Goal: Complete application form

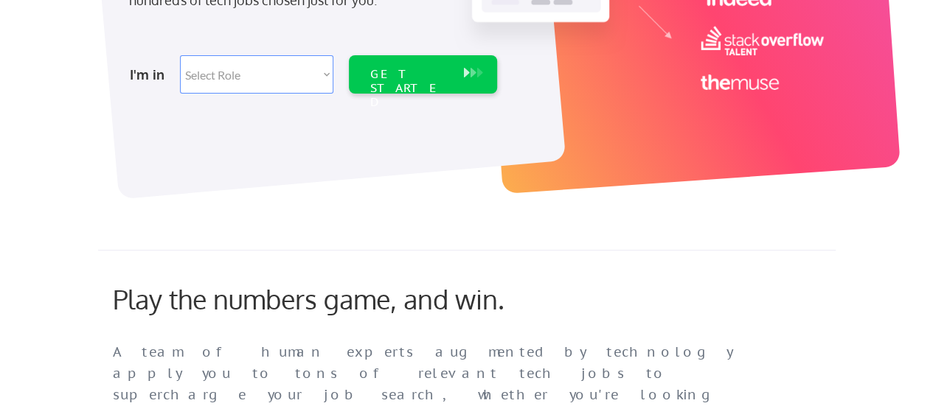
scroll to position [362, 0]
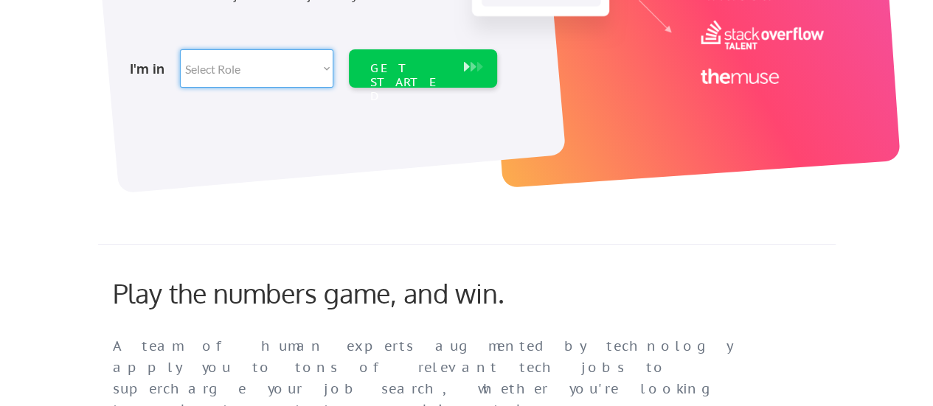
click at [221, 73] on select "Select Role Software Engineering Product Management Customer Success Sales UI/U…" at bounding box center [256, 68] width 153 height 38
select select ""tech_finance_biz_ops_cos""
click at [180, 49] on select "Select Role Software Engineering Product Management Customer Success Sales UI/U…" at bounding box center [256, 68] width 153 height 38
select select ""tech_finance_biz_ops_cos""
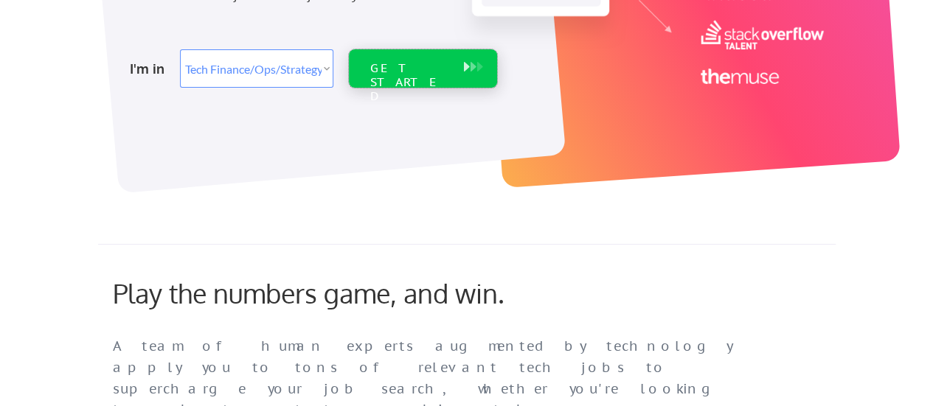
click at [390, 77] on div "GET STARTED" at bounding box center [409, 68] width 94 height 38
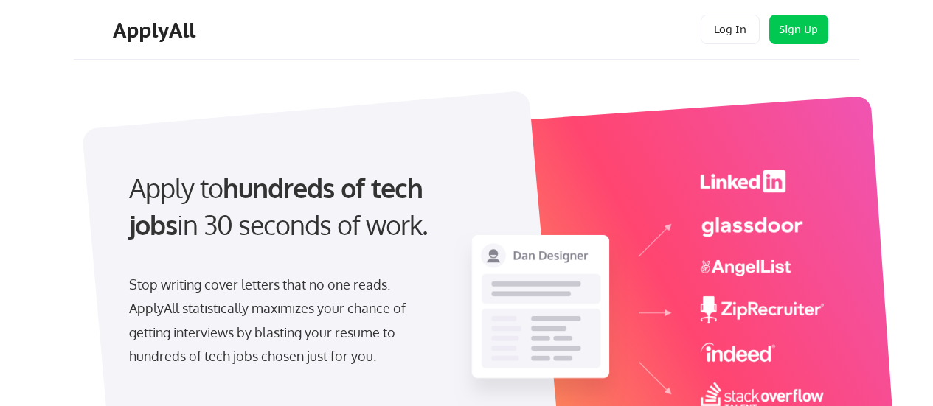
select select ""tech_finance_biz_ops_cos""
click at [785, 18] on button "Sign Up" at bounding box center [798, 29] width 59 height 29
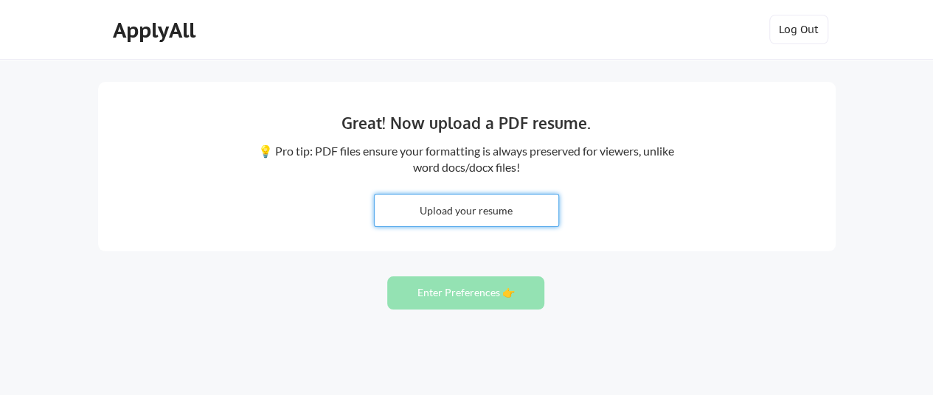
click at [477, 212] on input "file" at bounding box center [467, 211] width 184 height 32
type input "C:\fakepath\Najeeb Resume.pdf"
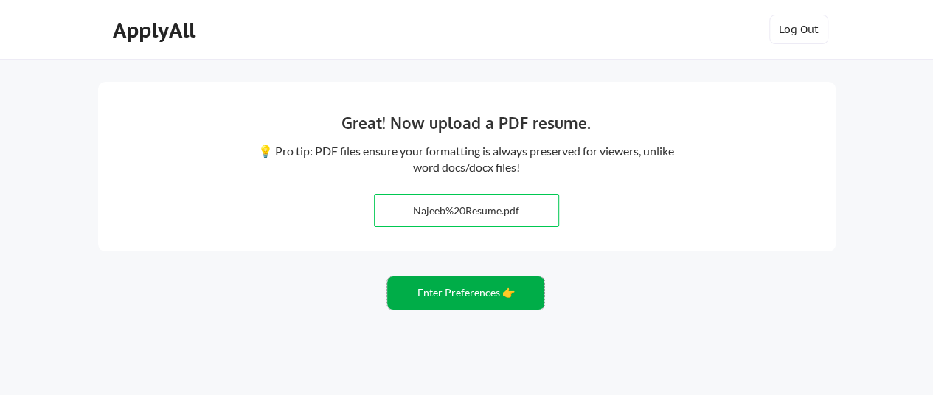
click at [488, 291] on button "Enter Preferences 👉" at bounding box center [465, 292] width 157 height 33
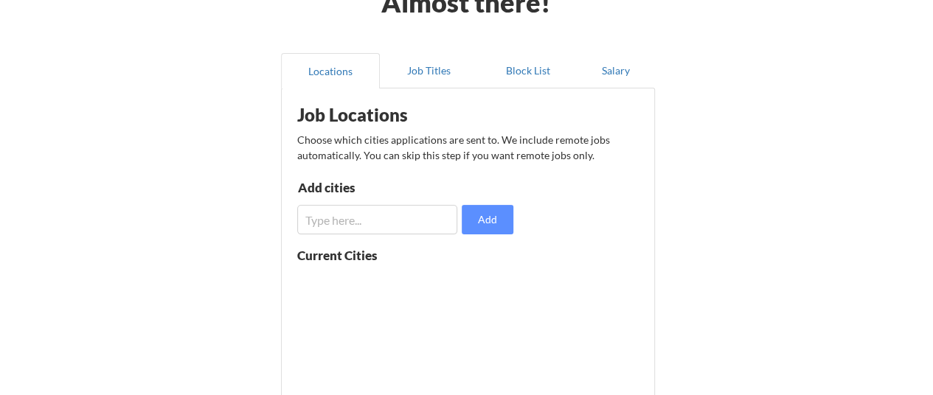
scroll to position [93, 0]
click at [389, 232] on input "input" at bounding box center [377, 218] width 161 height 29
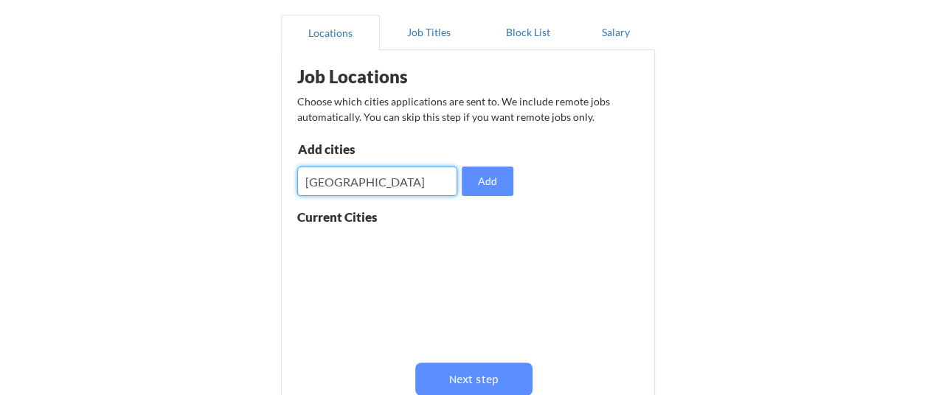
scroll to position [0, 0]
type input "Hyderabad"
click at [372, 204] on div "Job Locations Choose which cities applications are sent to. We include remote j…" at bounding box center [471, 248] width 364 height 381
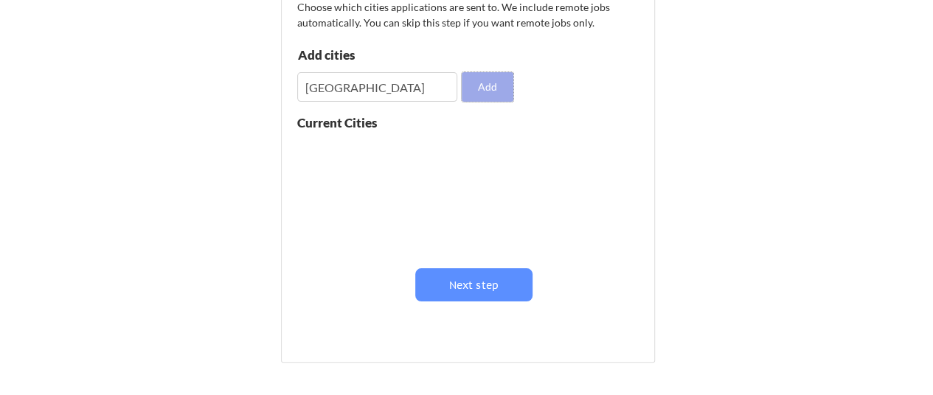
click at [484, 82] on button "Add" at bounding box center [488, 86] width 52 height 29
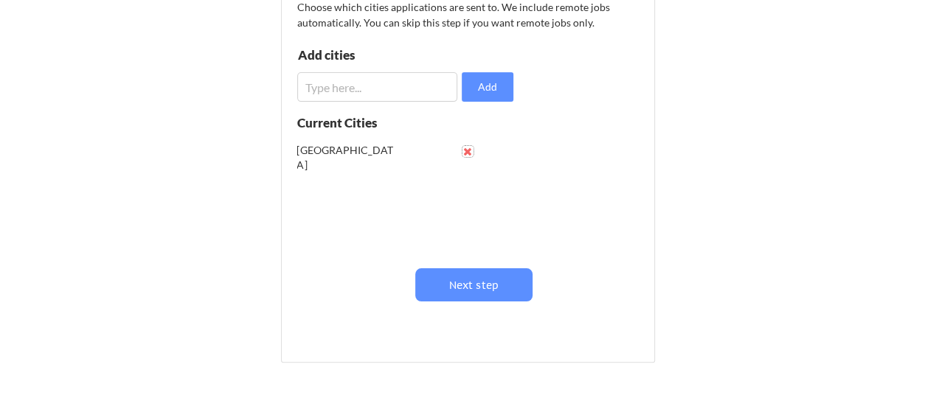
click at [468, 148] on button at bounding box center [467, 151] width 11 height 11
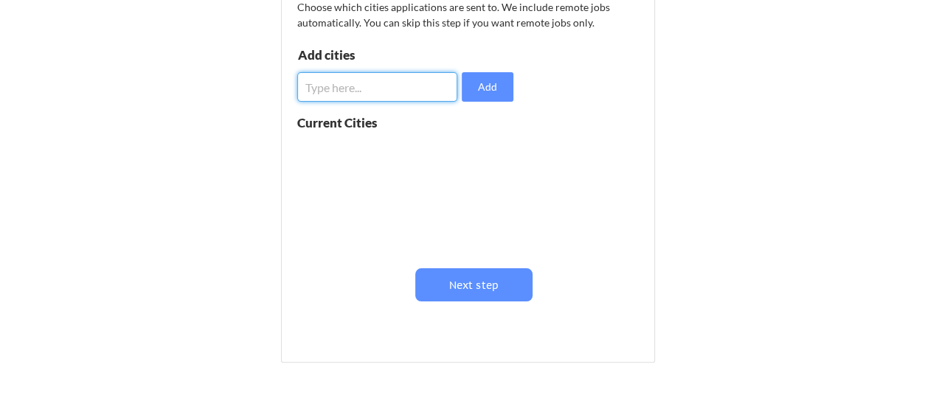
click at [383, 85] on input "input" at bounding box center [377, 86] width 161 height 29
type input "Bengluru"
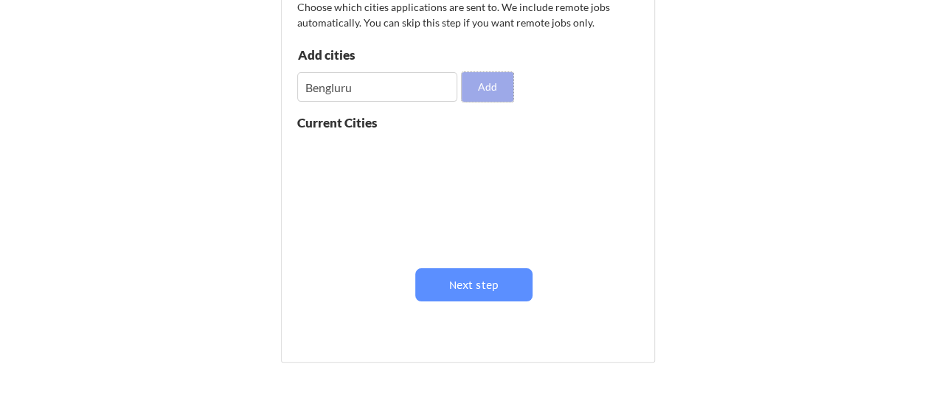
click at [482, 89] on button "Add" at bounding box center [488, 86] width 52 height 29
click at [469, 151] on button at bounding box center [467, 151] width 11 height 11
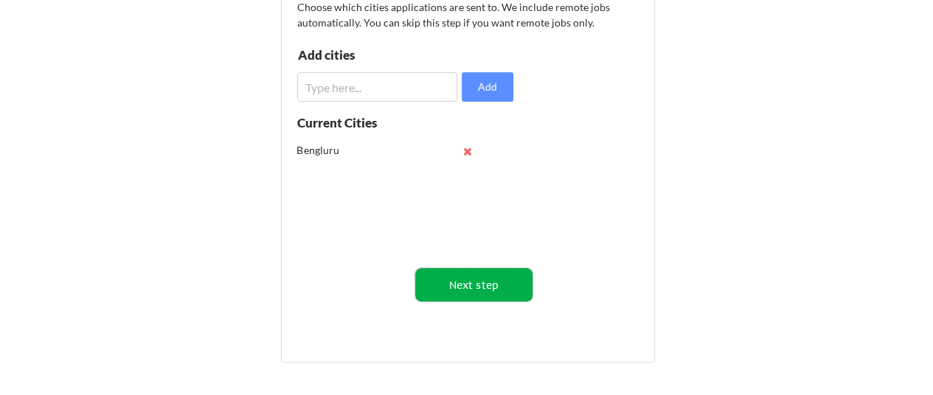
click at [489, 278] on button "Next step" at bounding box center [473, 284] width 117 height 33
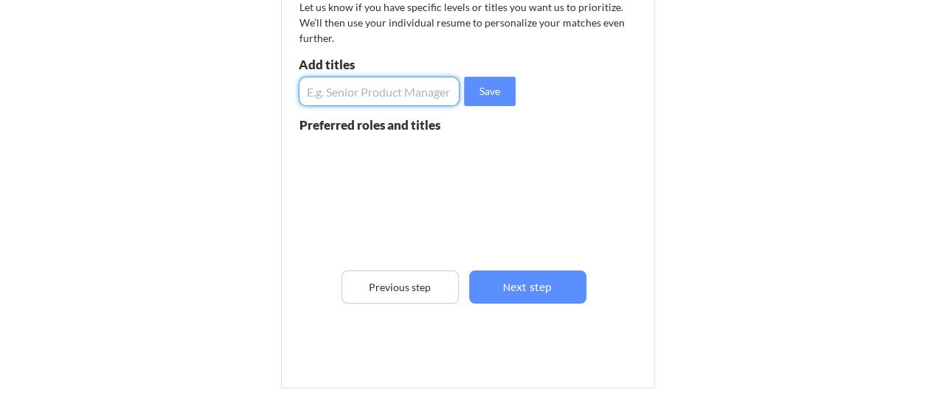
click at [364, 102] on input "input" at bounding box center [379, 91] width 161 height 29
click at [361, 97] on input "input" at bounding box center [379, 91] width 161 height 29
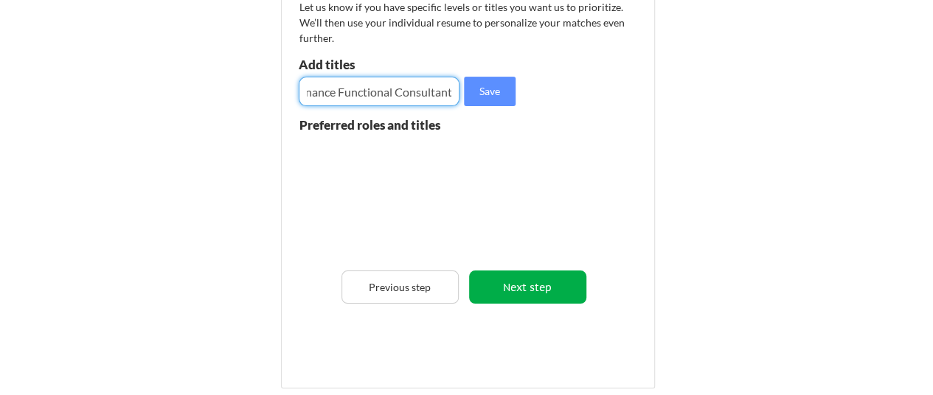
type input "Oracle Fusion Finance Functional Consultant"
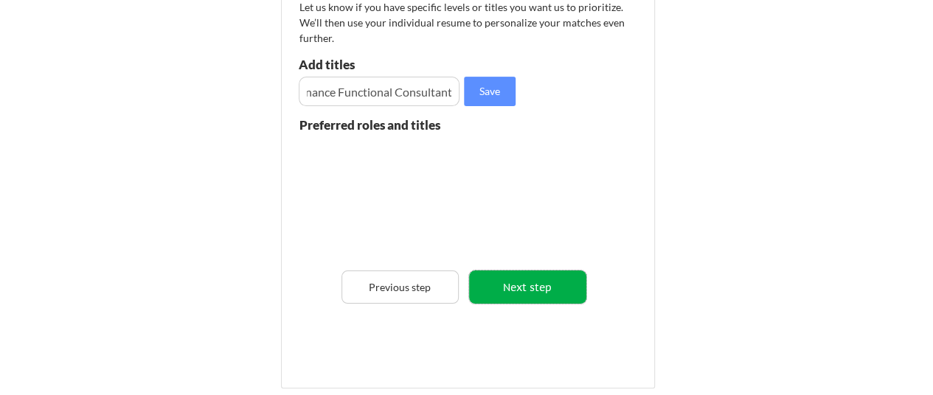
scroll to position [0, 0]
click at [531, 279] on button "Next step" at bounding box center [527, 287] width 117 height 33
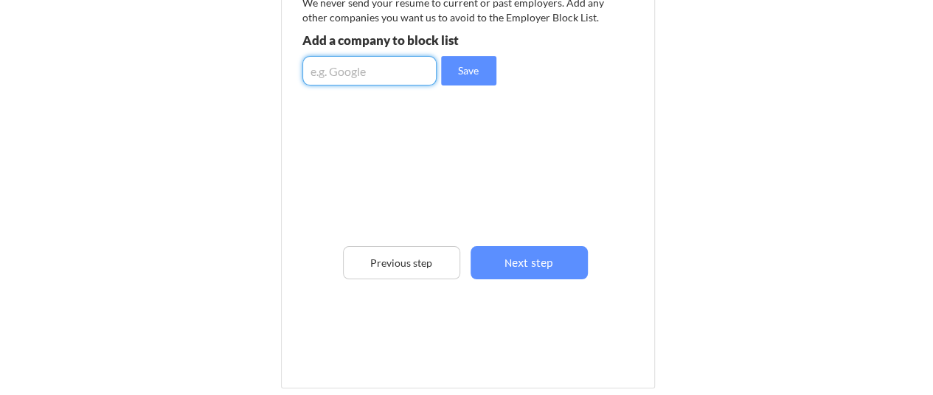
click at [364, 76] on input "input" at bounding box center [369, 70] width 134 height 29
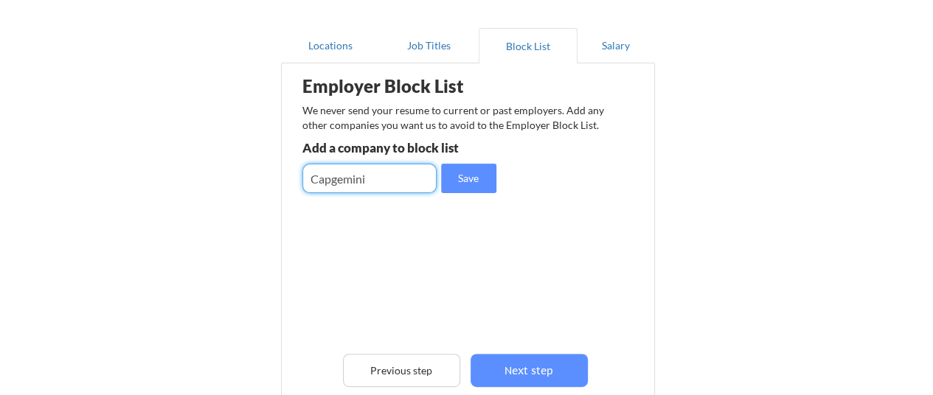
scroll to position [150, 0]
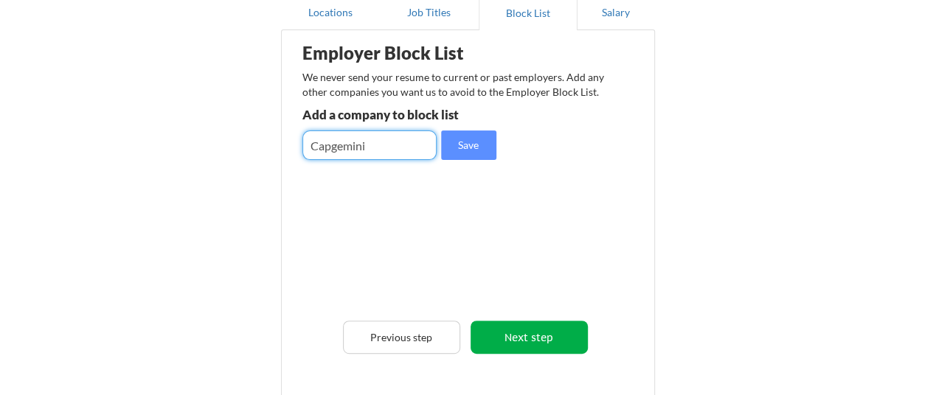
type input "Capgemini"
click at [550, 330] on button "Next step" at bounding box center [528, 337] width 117 height 33
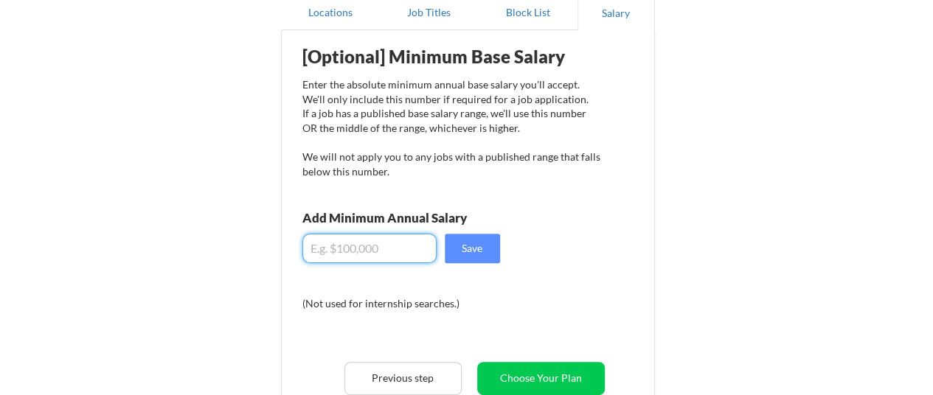
click at [390, 234] on input "input" at bounding box center [369, 248] width 134 height 29
click at [371, 250] on input "input" at bounding box center [369, 248] width 134 height 29
click at [565, 245] on div "[Optional] Minimum Base Salary Enter the absolute minimum annual base salary yo…" at bounding box center [471, 249] width 364 height 422
click at [414, 248] on input "input" at bounding box center [369, 248] width 134 height 29
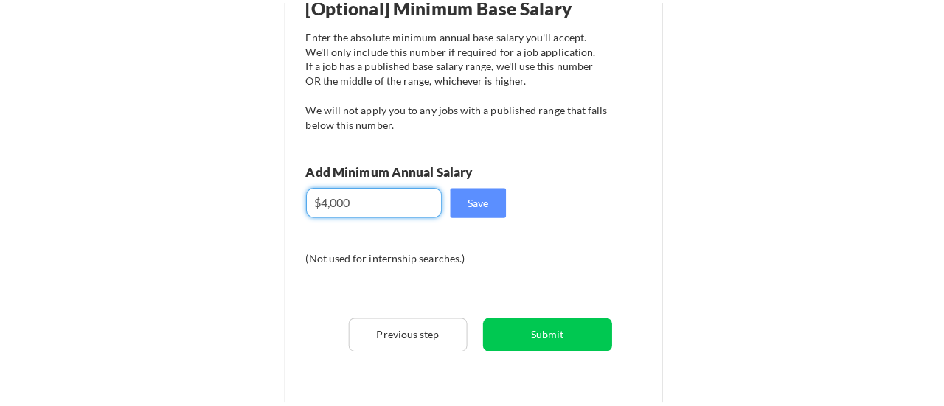
scroll to position [202, 0]
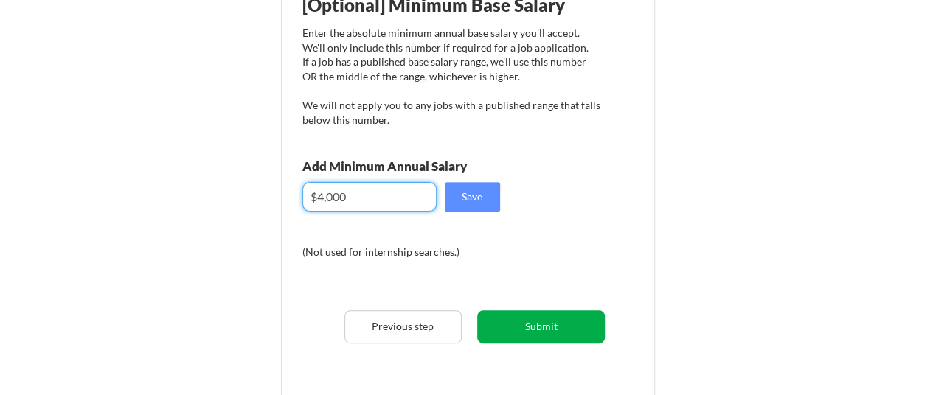
type input "$4,000"
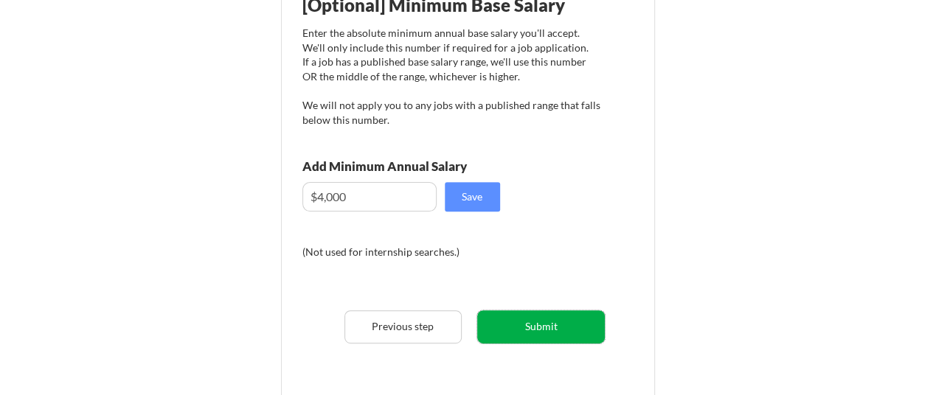
click at [558, 319] on button "Submit" at bounding box center [541, 326] width 128 height 33
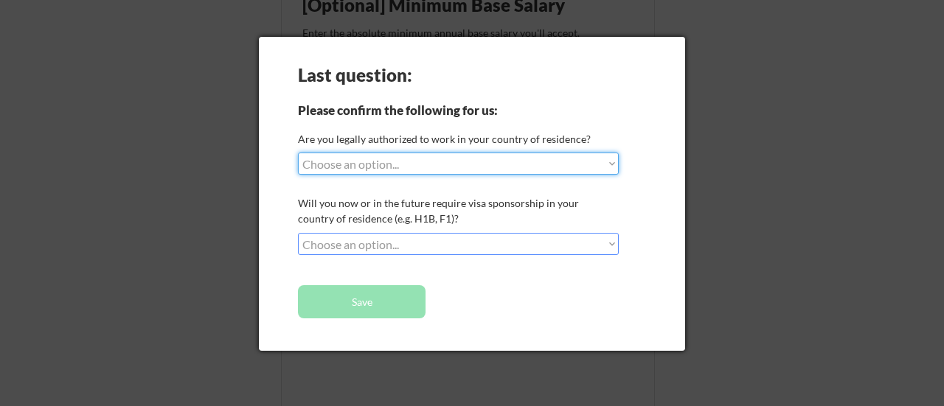
click at [436, 174] on select "Choose an option... Yes, I am a US Citizen Yes, I am a Canadian Citizen Yes, I …" at bounding box center [458, 164] width 321 height 22
select select ""no__i_am_not__yet__authorized""
click at [298, 153] on select "Choose an option... Yes, I am a US Citizen Yes, I am a Canadian Citizen Yes, I …" at bounding box center [458, 164] width 321 height 22
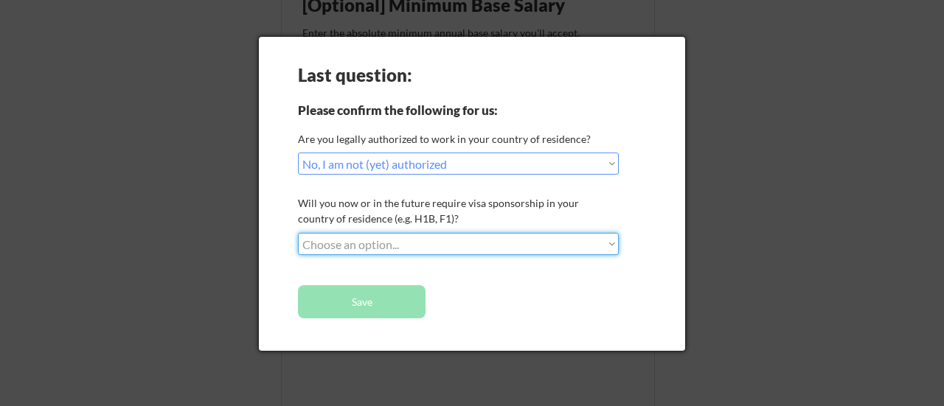
click at [386, 238] on select "Choose an option... No, I will not need sponsorship Yes, I will need sponsorship" at bounding box center [458, 244] width 321 height 22
select select ""yes__i_will_need_sponsorship""
click at [298, 233] on select "Choose an option... No, I will not need sponsorship Yes, I will need sponsorship" at bounding box center [458, 244] width 321 height 22
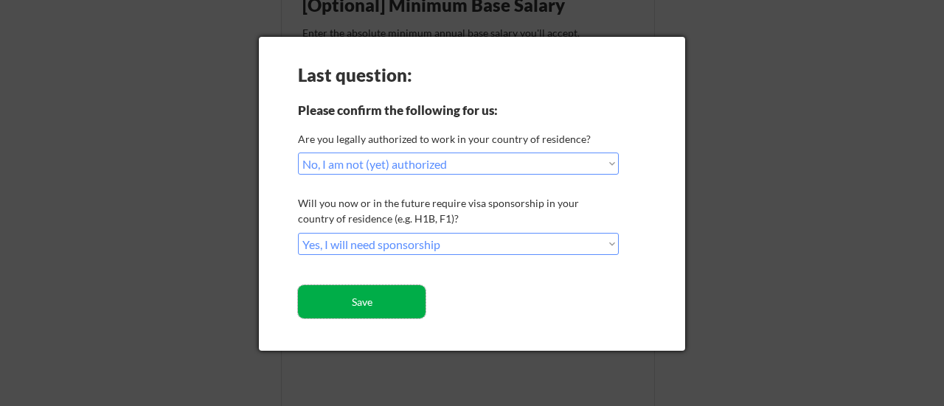
click at [397, 305] on button "Save" at bounding box center [362, 301] width 128 height 33
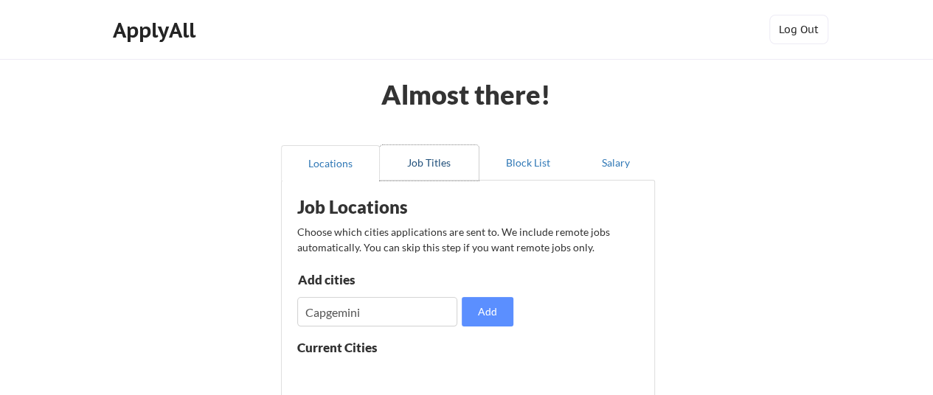
click at [445, 159] on button "Job Titles" at bounding box center [429, 162] width 99 height 35
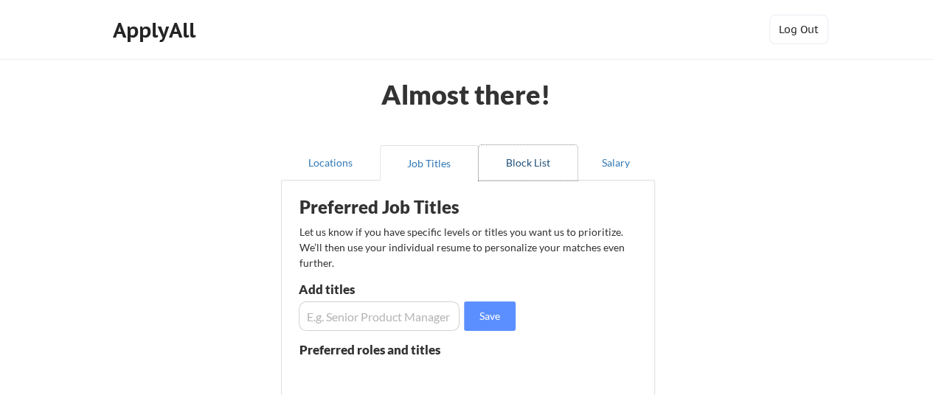
click at [523, 156] on button "Block List" at bounding box center [528, 162] width 99 height 35
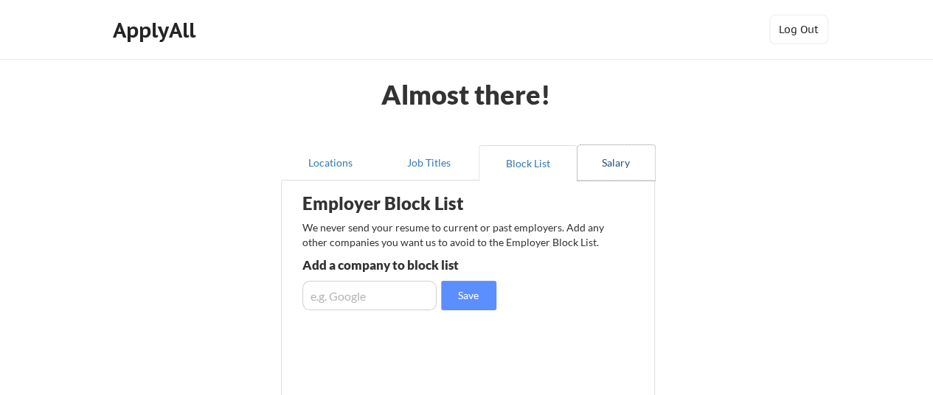
click at [591, 164] on button "Salary" at bounding box center [615, 162] width 77 height 35
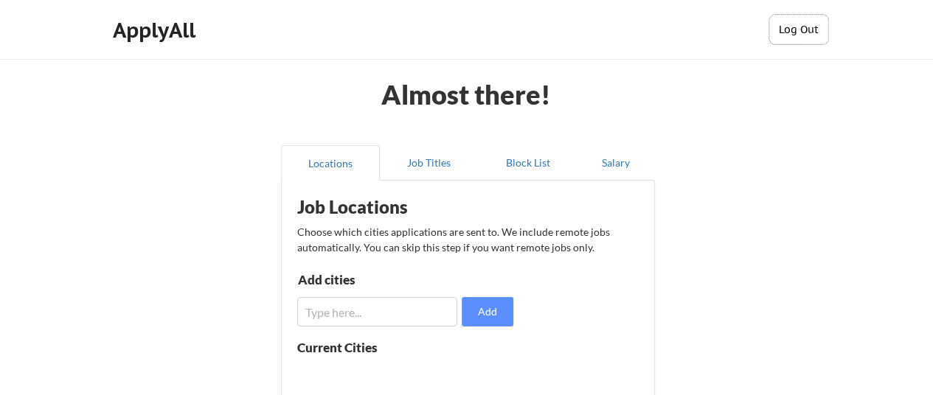
click at [804, 18] on button "Log Out" at bounding box center [798, 29] width 59 height 29
click at [806, 27] on button "Sign Up" at bounding box center [798, 29] width 59 height 29
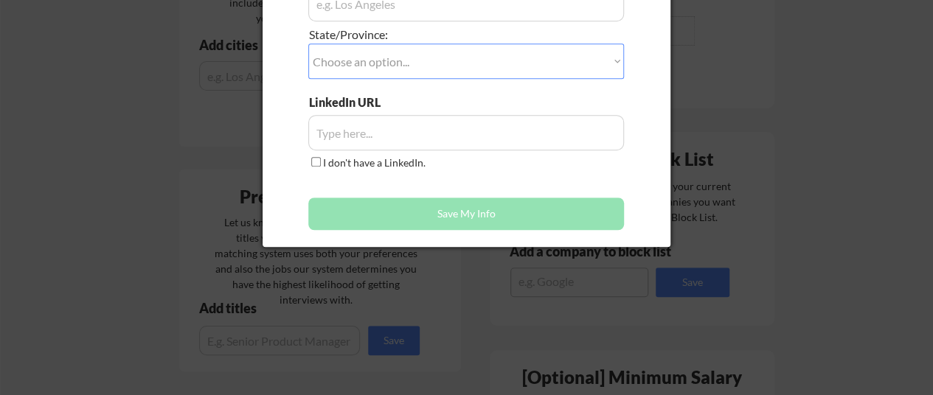
scroll to position [413, 0]
click at [683, 313] on div at bounding box center [466, 197] width 933 height 395
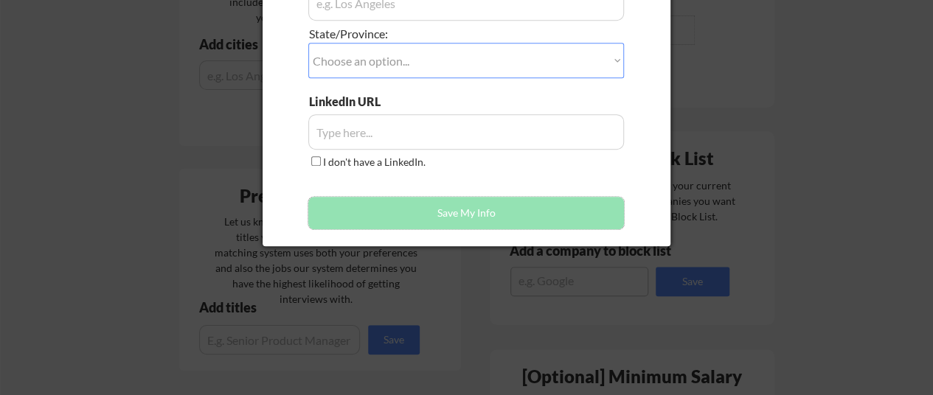
click at [602, 202] on button "Save My Info" at bounding box center [466, 213] width 316 height 32
click at [546, 203] on button "Save My Info" at bounding box center [466, 213] width 316 height 32
click at [317, 159] on input "I don't have a LinkedIn." at bounding box center [316, 161] width 10 height 10
checkbox input "false"
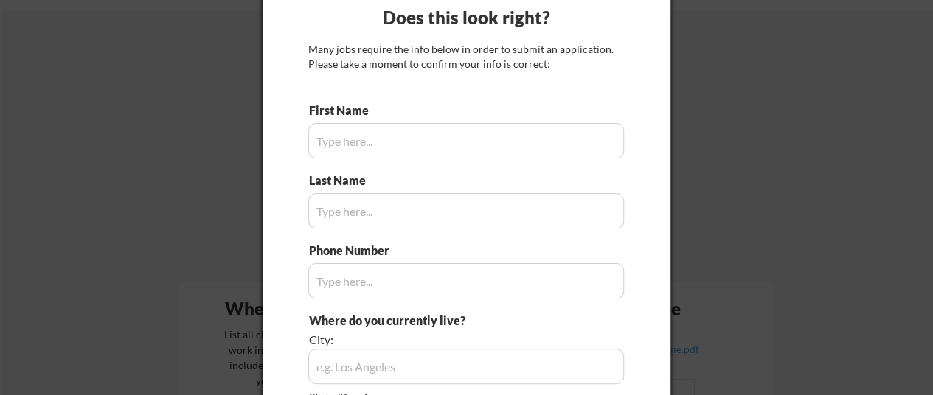
scroll to position [0, 0]
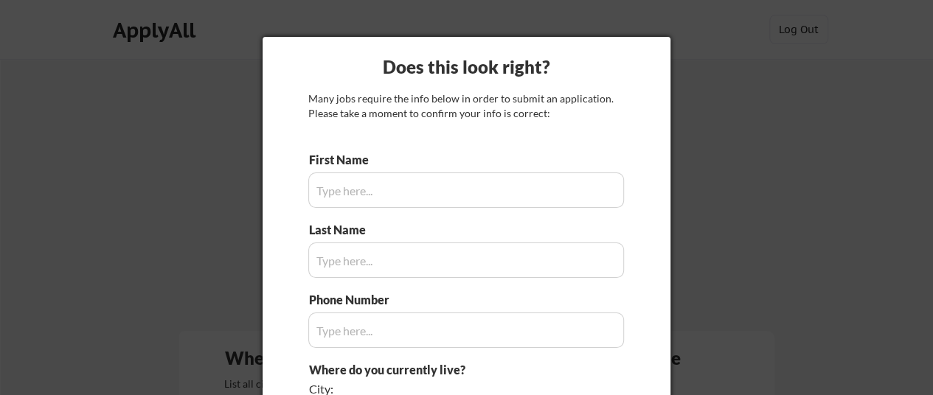
click at [436, 188] on input "input" at bounding box center [466, 190] width 316 height 35
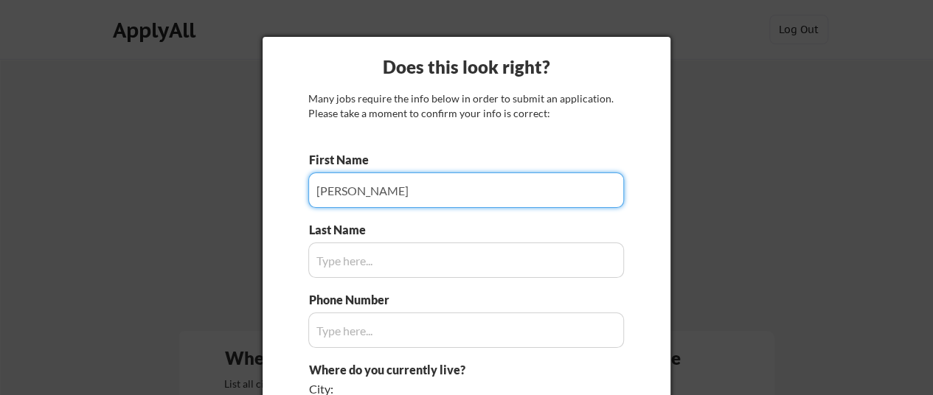
scroll to position [21, 0]
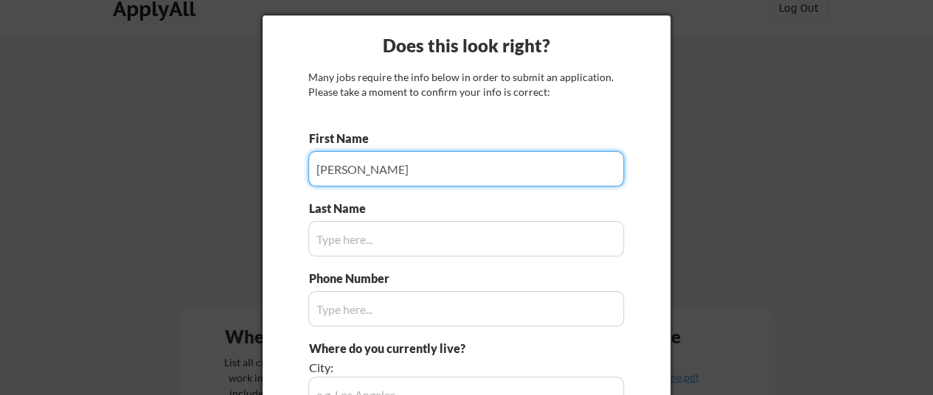
click at [444, 173] on input "input" at bounding box center [466, 168] width 316 height 35
type input "[PERSON_NAME]"
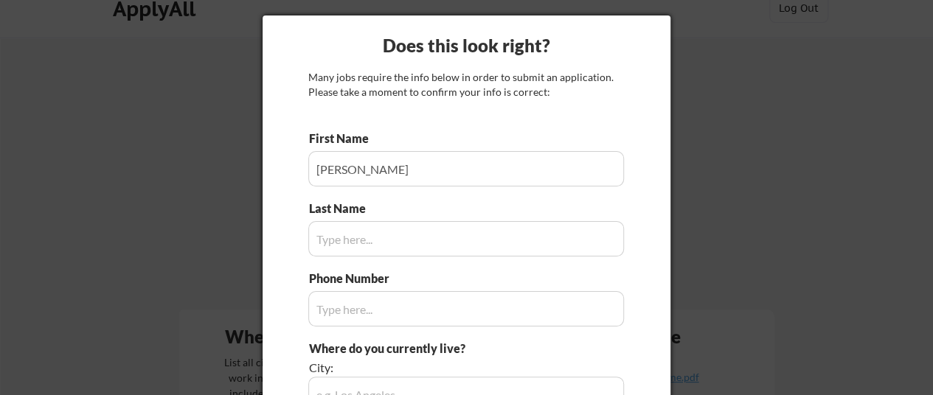
click at [427, 246] on input "input" at bounding box center [466, 238] width 316 height 35
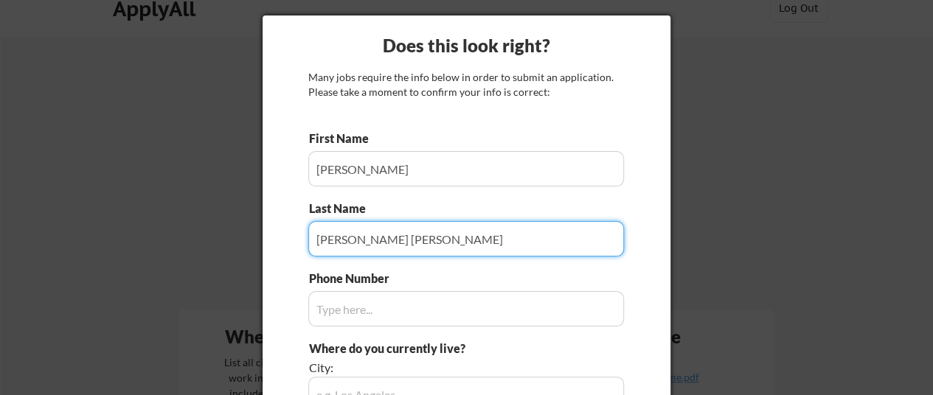
type input "[PERSON_NAME] [PERSON_NAME]"
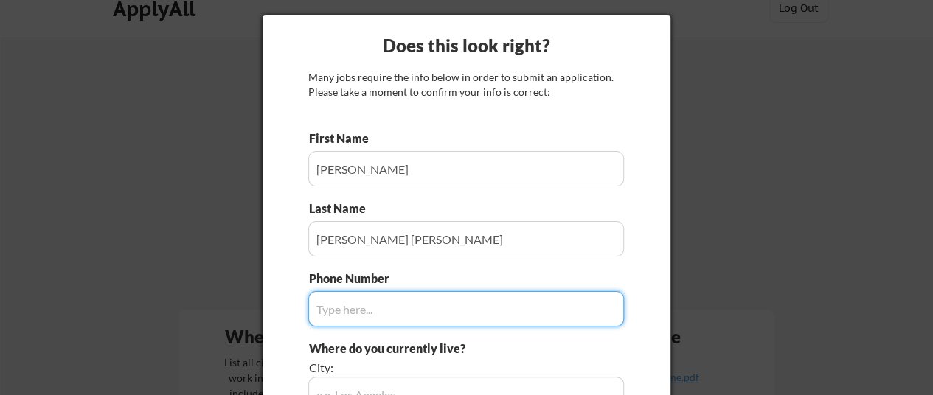
click at [422, 300] on input "input" at bounding box center [466, 308] width 316 height 35
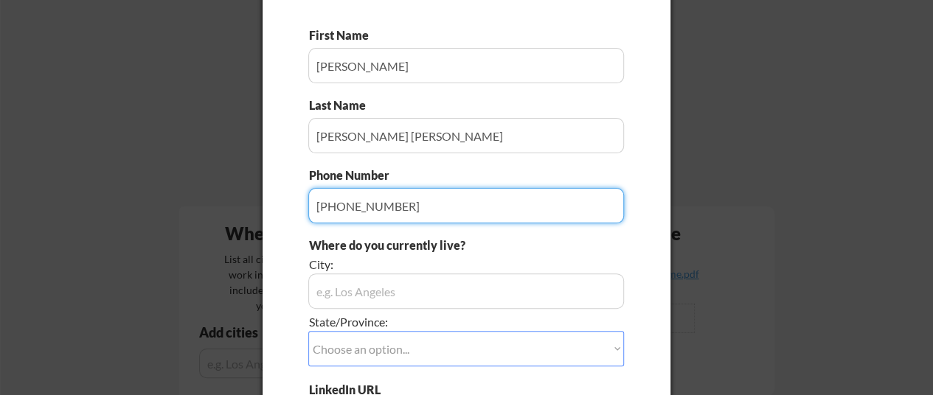
scroll to position [128, 0]
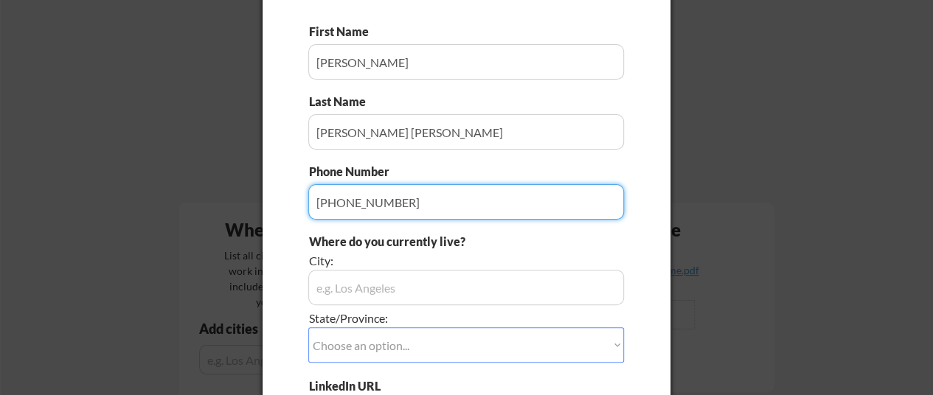
type input "[PHONE_NUMBER]"
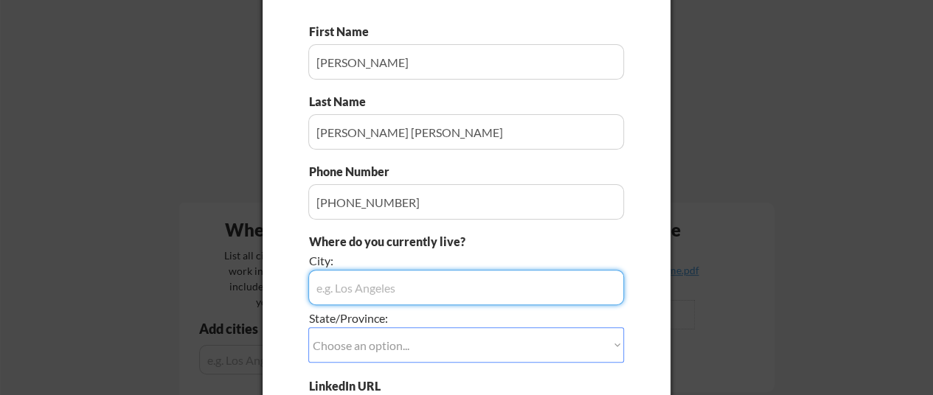
click at [407, 293] on input "input" at bounding box center [466, 287] width 316 height 35
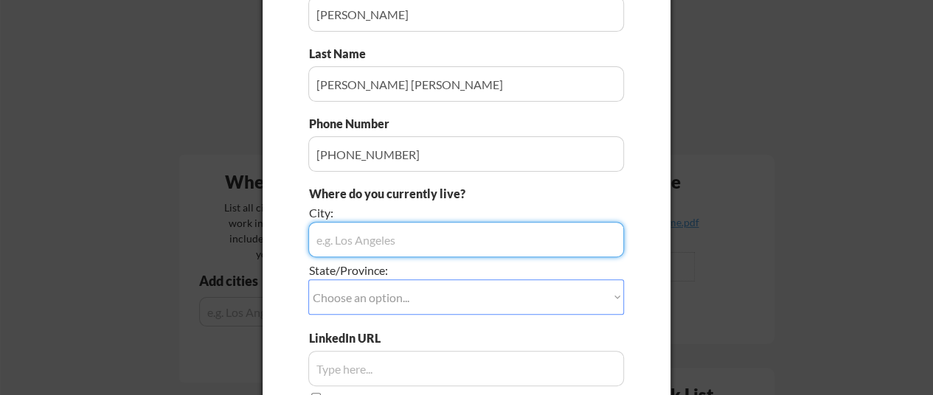
scroll to position [179, 0]
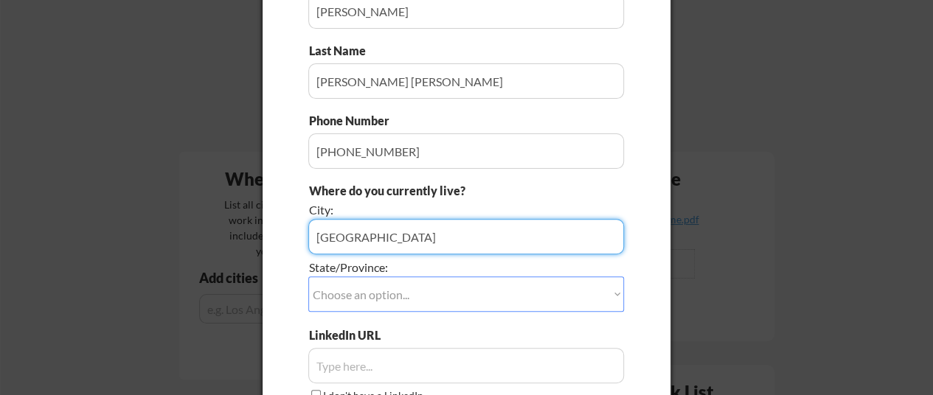
type input "[GEOGRAPHIC_DATA]"
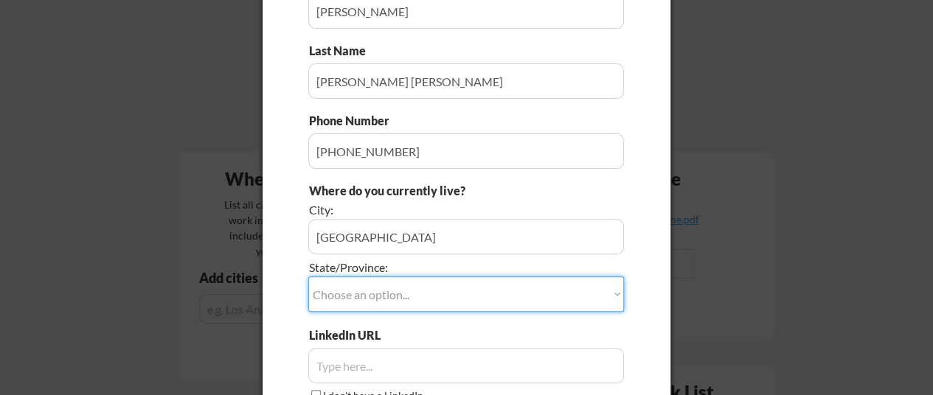
click at [406, 288] on select "Choose an option... Other/Not Applicable [US_STATE] [US_STATE] [GEOGRAPHIC_DATA…" at bounding box center [466, 293] width 316 height 35
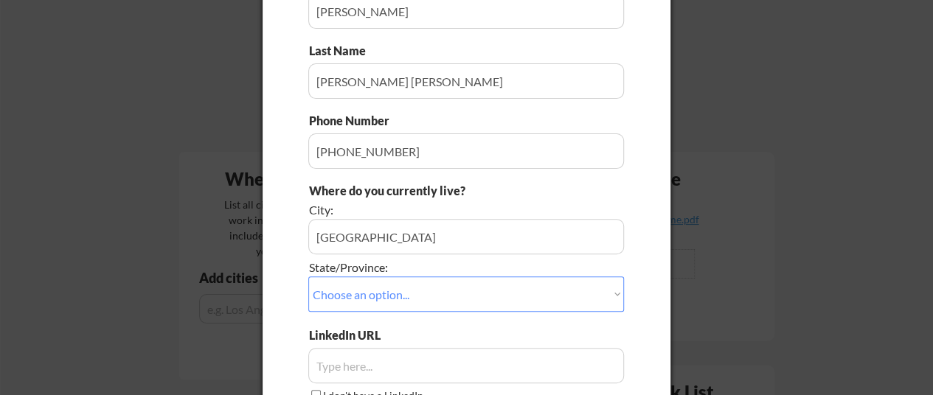
click at [734, 248] on div at bounding box center [466, 197] width 933 height 395
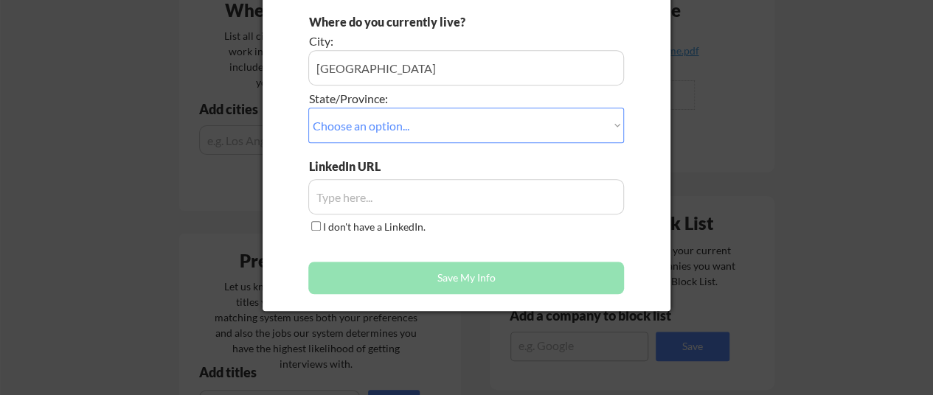
scroll to position [350, 0]
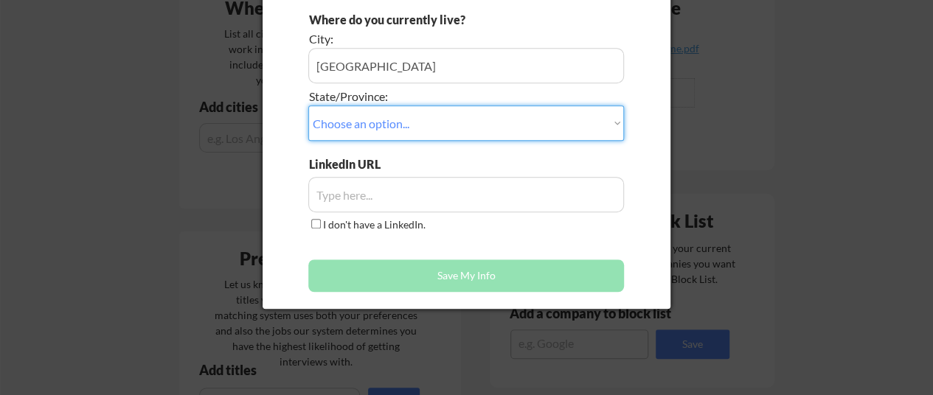
click at [413, 132] on select "Choose an option... Other/Not Applicable [US_STATE] [US_STATE] [GEOGRAPHIC_DATA…" at bounding box center [466, 122] width 316 height 35
select select ""Other/Not Applicable""
click at [308, 105] on select "Choose an option... Other/Not Applicable [US_STATE] [US_STATE] [GEOGRAPHIC_DATA…" at bounding box center [466, 122] width 316 height 35
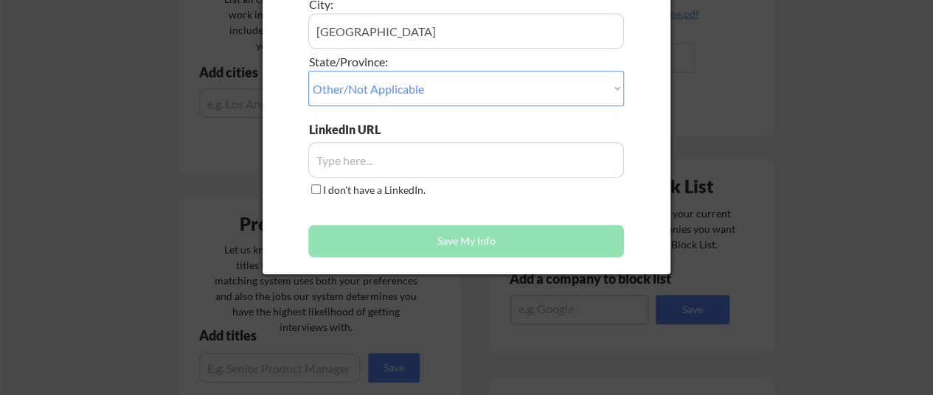
scroll to position [387, 0]
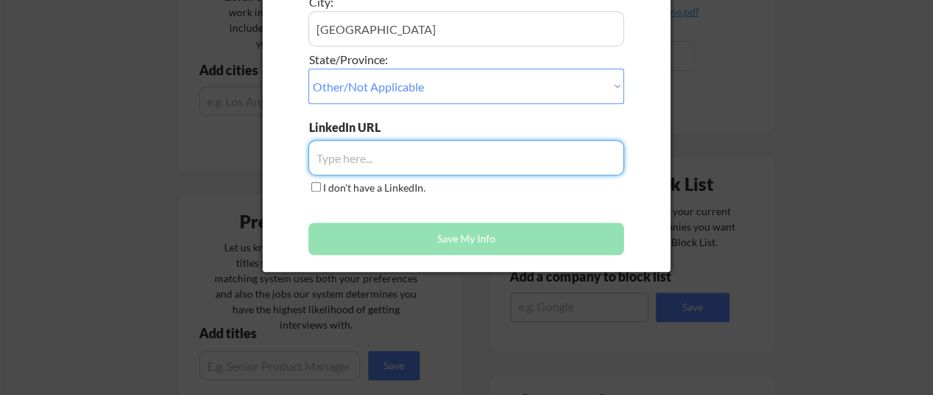
click at [372, 155] on input "input" at bounding box center [466, 157] width 316 height 35
paste input "[URL][DOMAIN_NAME]"
type input "[URL][DOMAIN_NAME]"
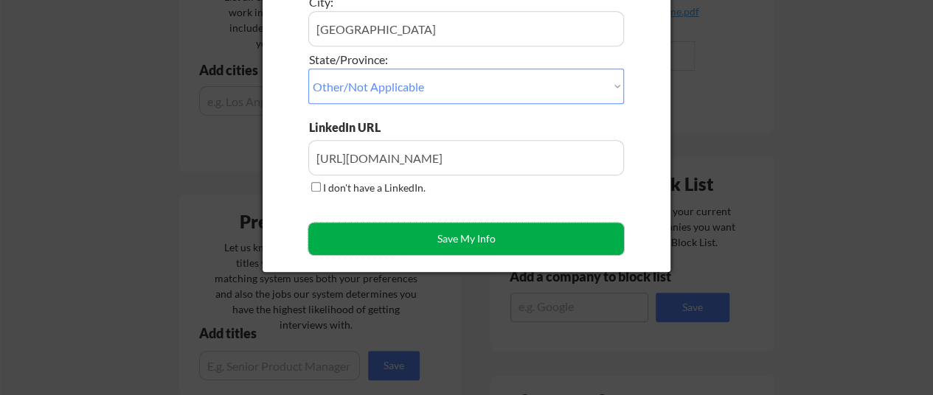
click at [428, 251] on button "Save My Info" at bounding box center [466, 239] width 316 height 32
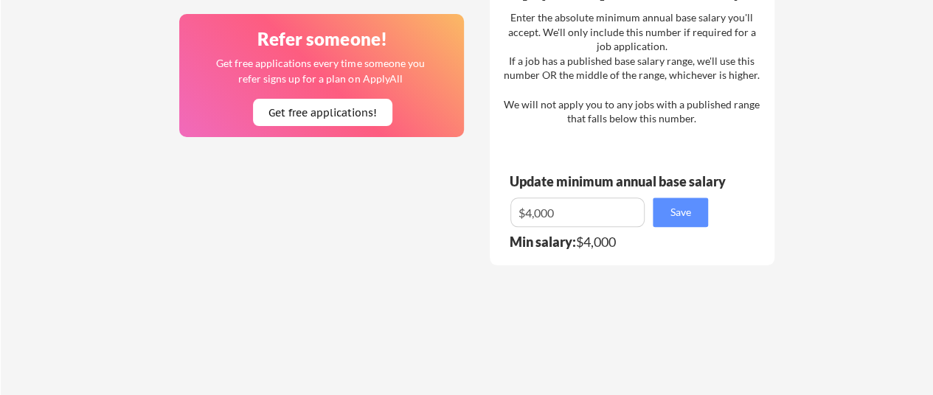
scroll to position [800, 0]
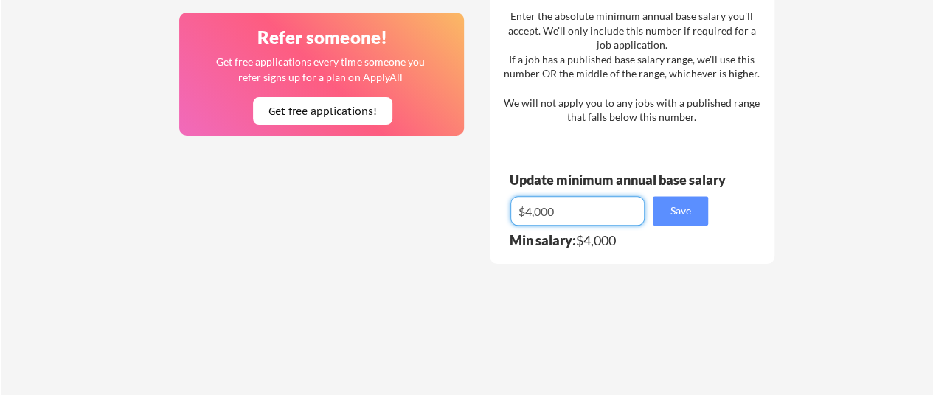
click at [526, 215] on input "input" at bounding box center [577, 210] width 134 height 29
type input "$25,000"
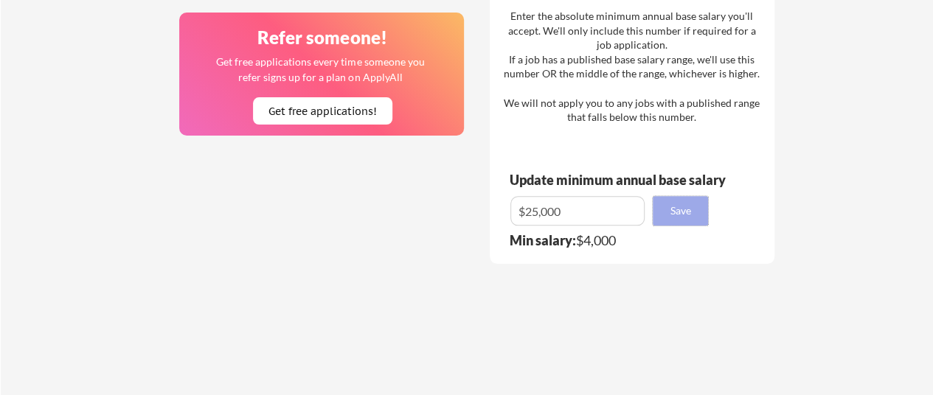
click at [667, 210] on button "Save" at bounding box center [680, 210] width 55 height 29
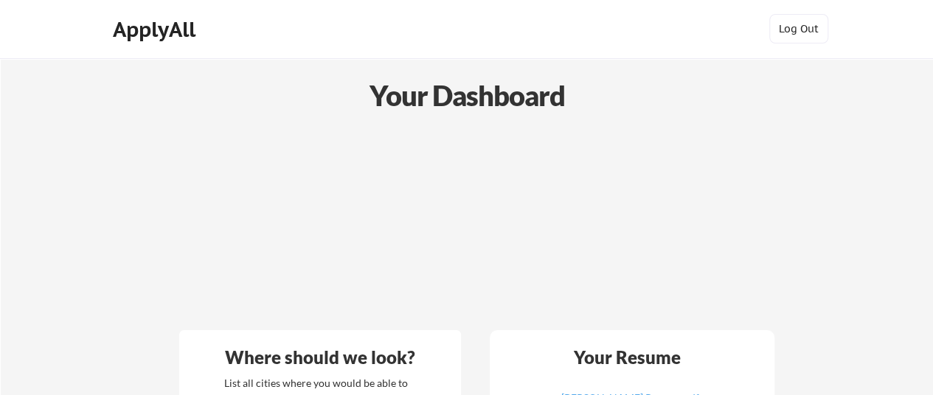
scroll to position [0, 0]
click at [790, 38] on button "Log Out" at bounding box center [798, 29] width 59 height 29
